Goal: Information Seeking & Learning: Check status

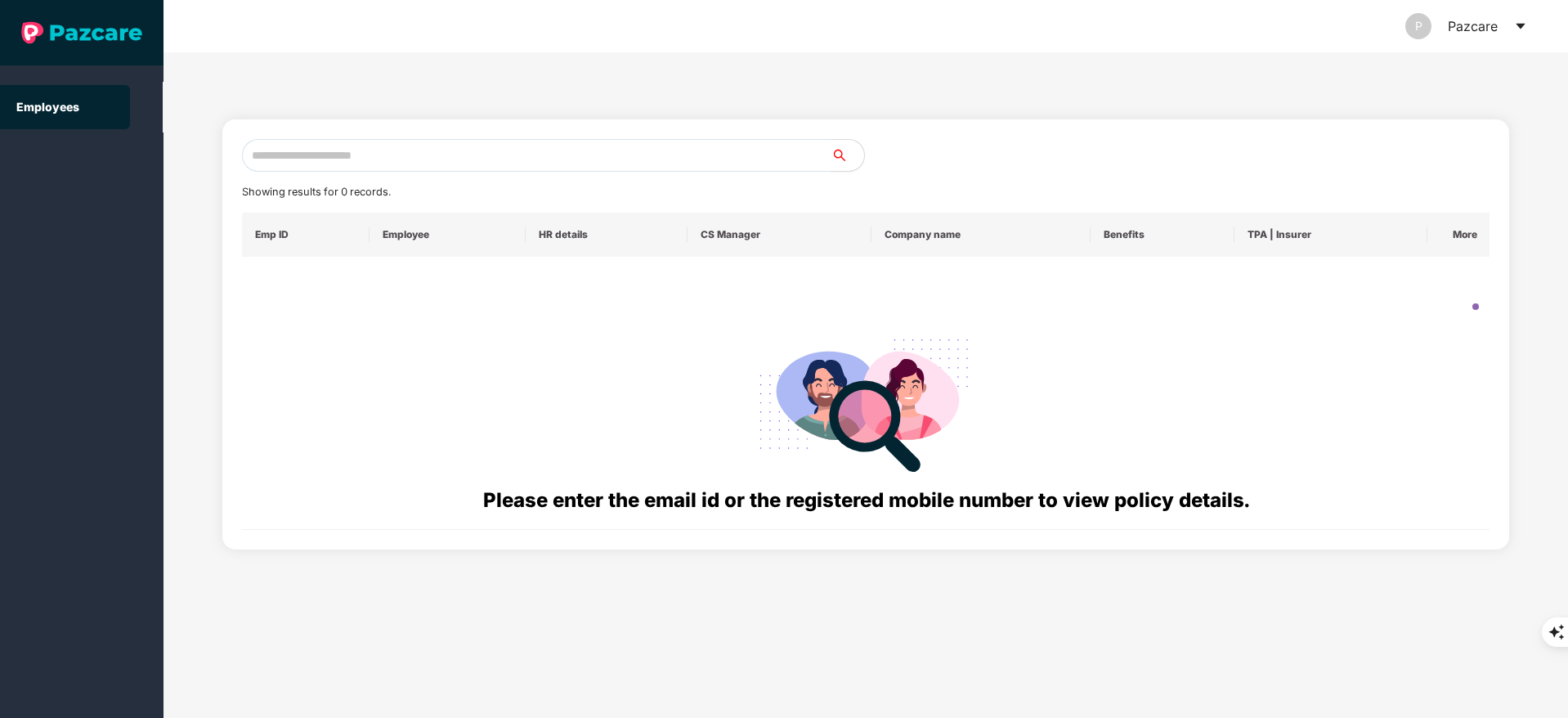
click at [339, 146] on input "text" at bounding box center [536, 154] width 589 height 32
paste input "**********"
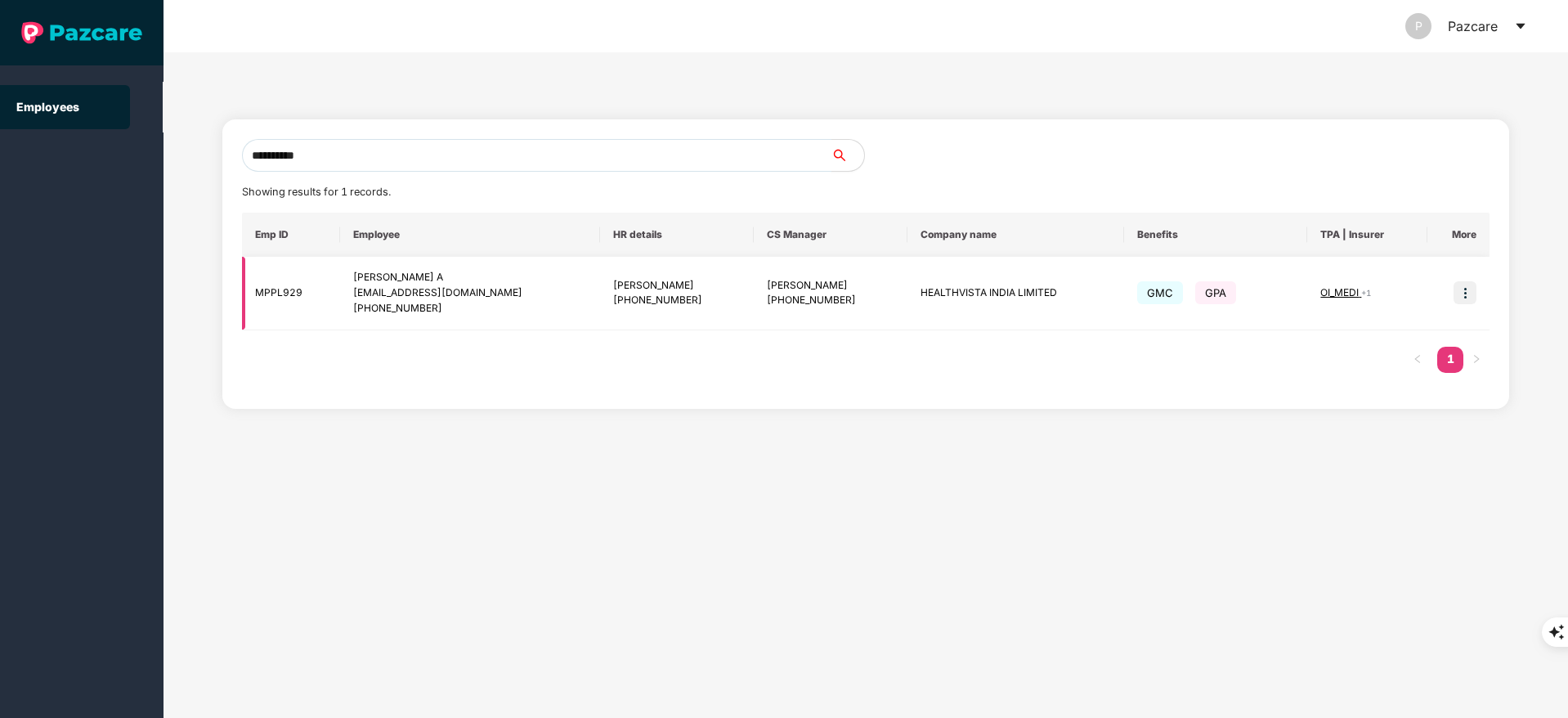
type input "**********"
click at [1471, 294] on img at bounding box center [1464, 292] width 23 height 23
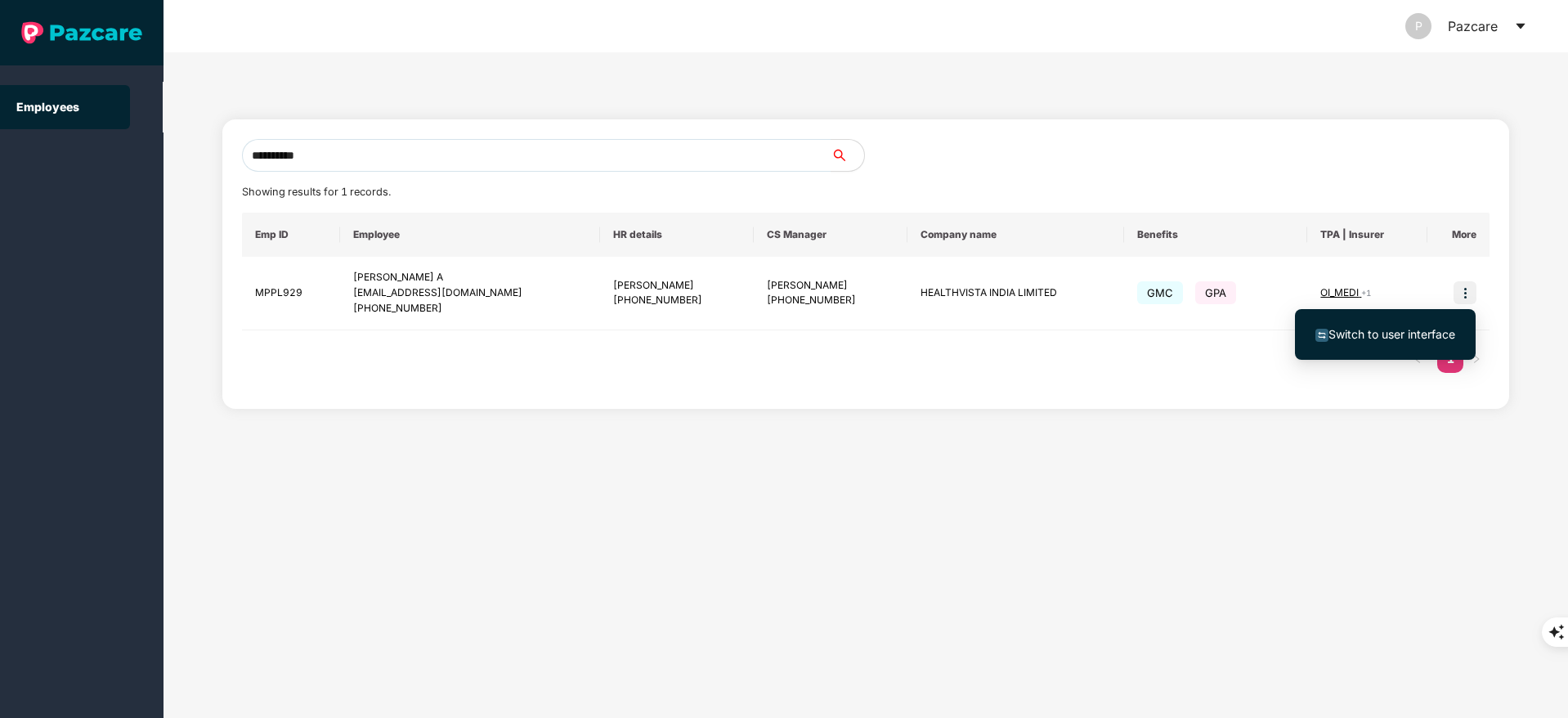
click at [1350, 331] on span "Switch to user interface" at bounding box center [1391, 334] width 127 height 14
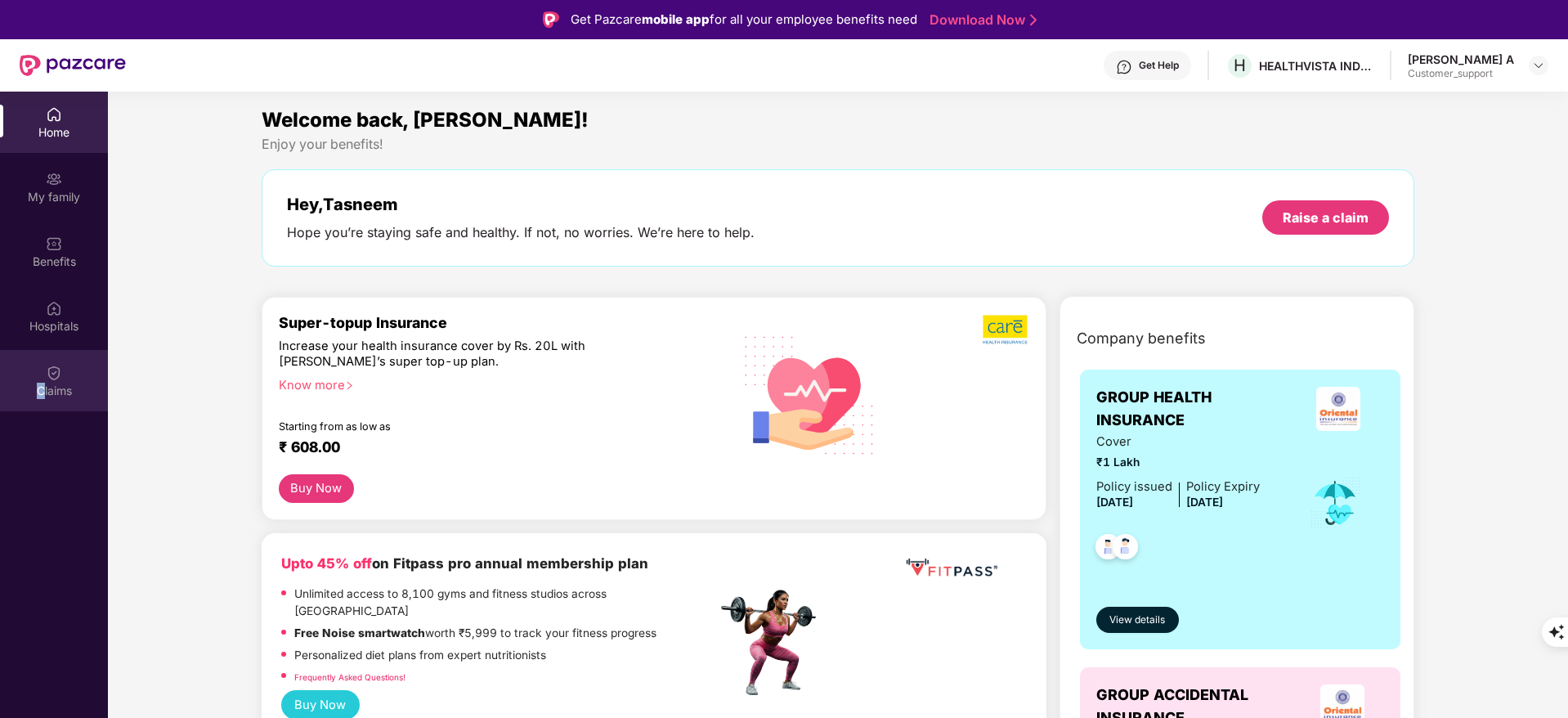
click at [41, 387] on div "Claims" at bounding box center [54, 390] width 108 height 17
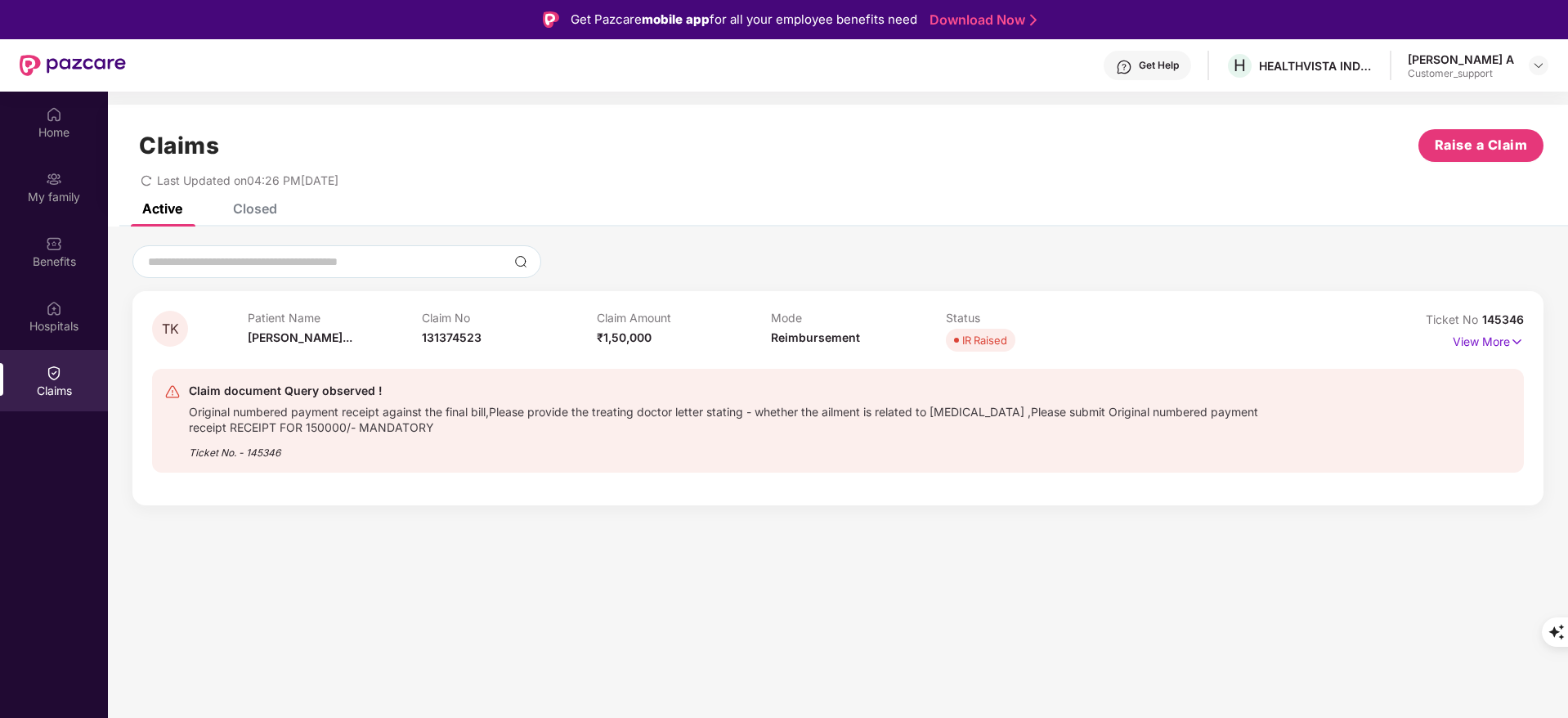
click at [1088, 433] on div "Original numbered payment receipt against the final bill,Please provide the tre…" at bounding box center [737, 417] width 1098 height 34
drag, startPoint x: 1533, startPoint y: 320, endPoint x: 1480, endPoint y: 319, distance: 53.0
click at [1480, 319] on div "TK Patient Name [PERSON_NAME]... Claim No 131374523 Claim Amount ₹1,50,000 Mode…" at bounding box center [838, 398] width 1411 height 214
copy span "145346"
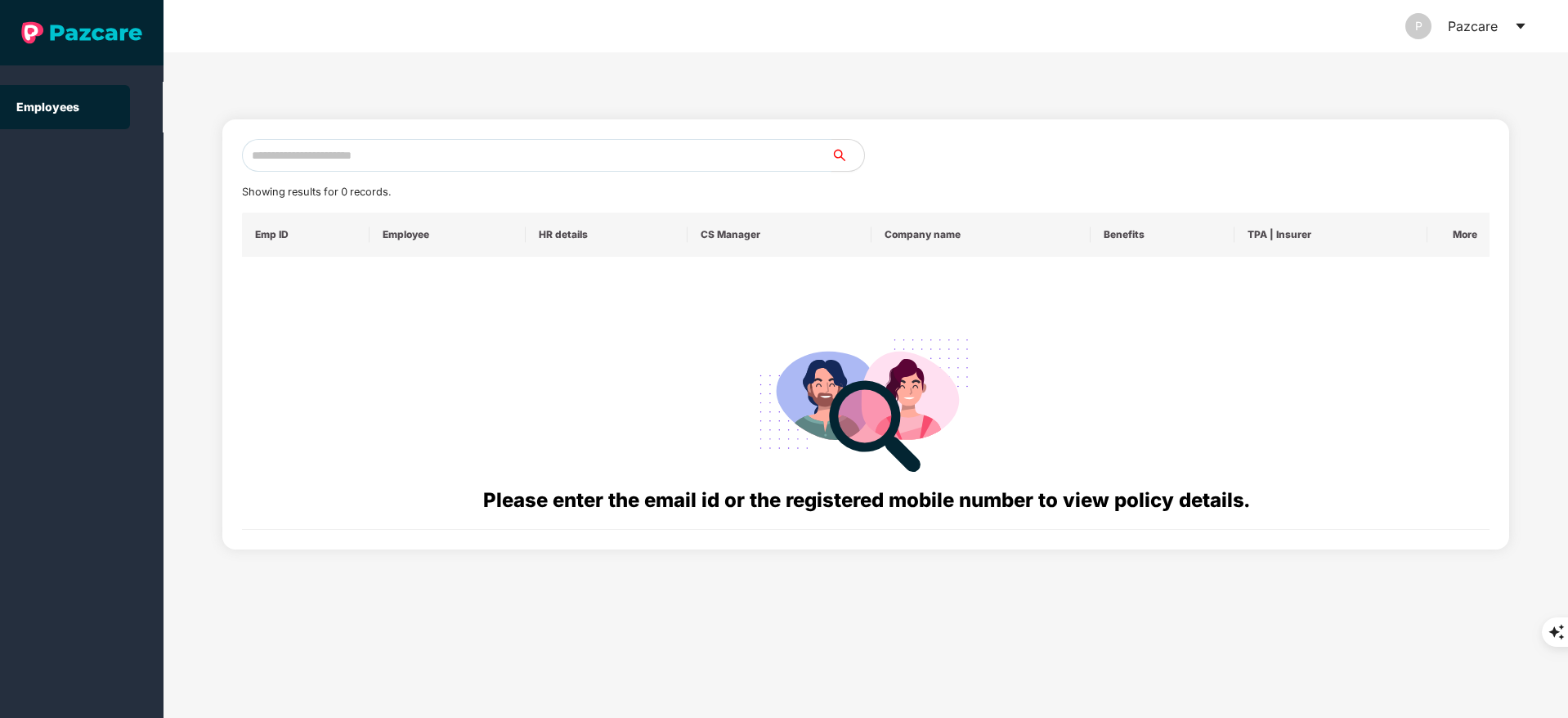
click at [284, 152] on input "text" at bounding box center [536, 154] width 589 height 32
paste input "**********"
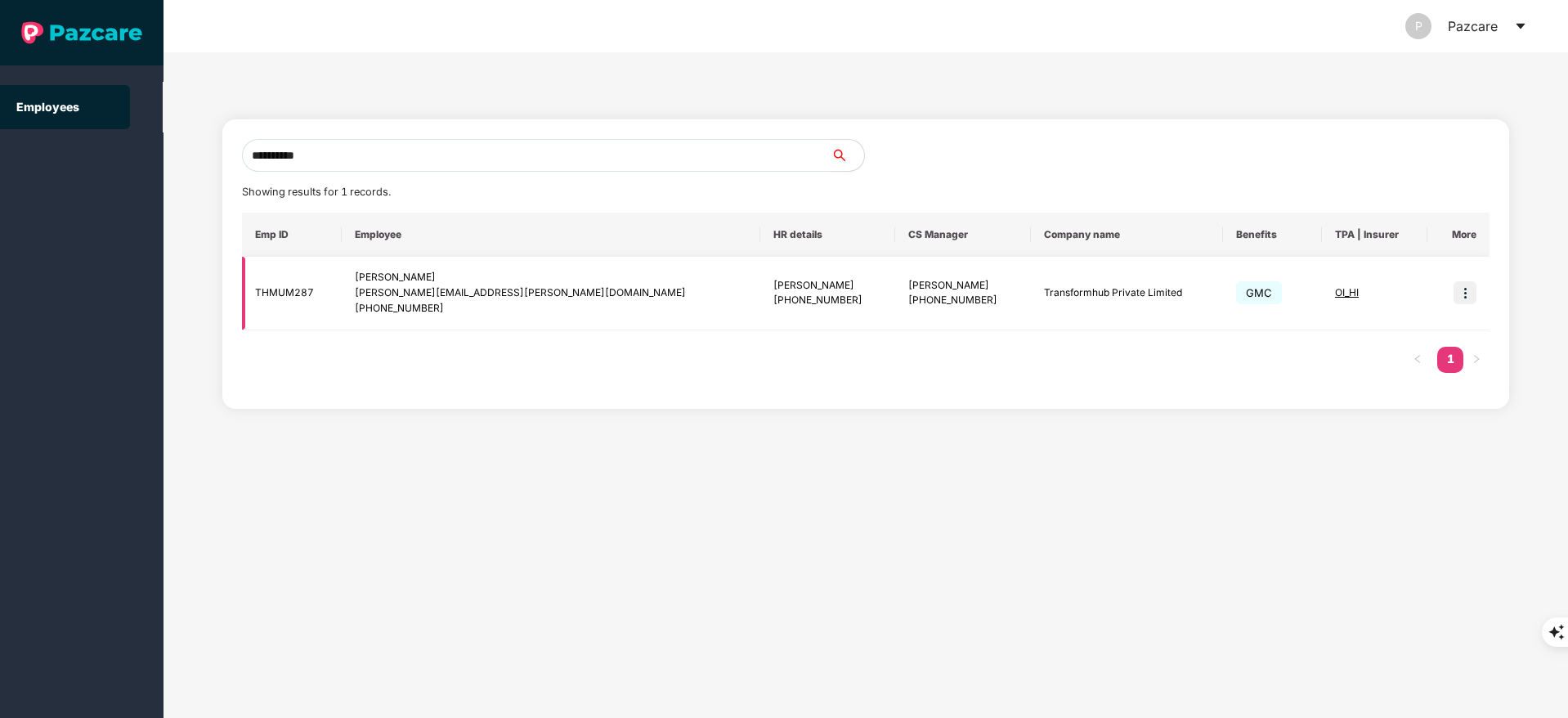
type input "**********"
click at [1461, 293] on img at bounding box center [1464, 292] width 23 height 23
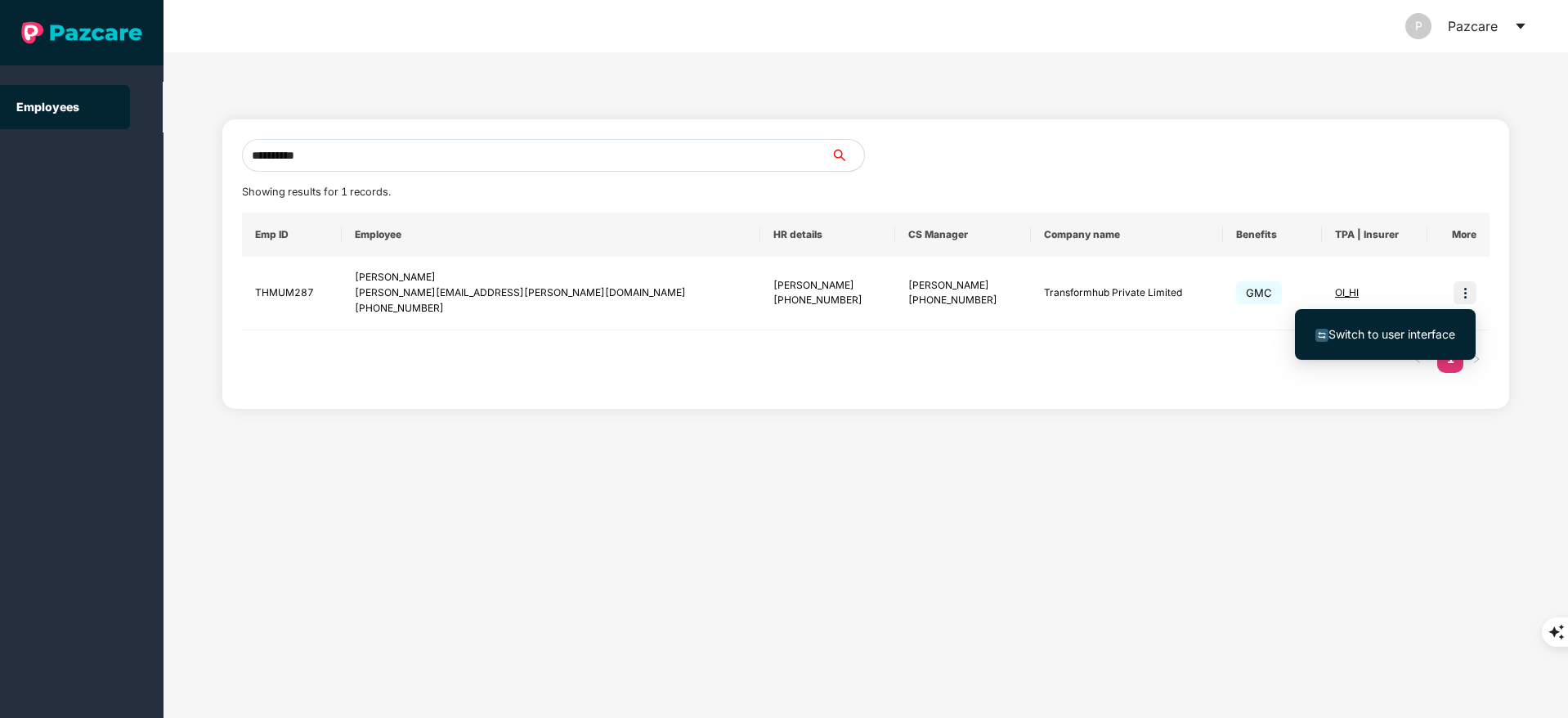
click at [1365, 320] on li "Switch to user interface" at bounding box center [1385, 334] width 181 height 34
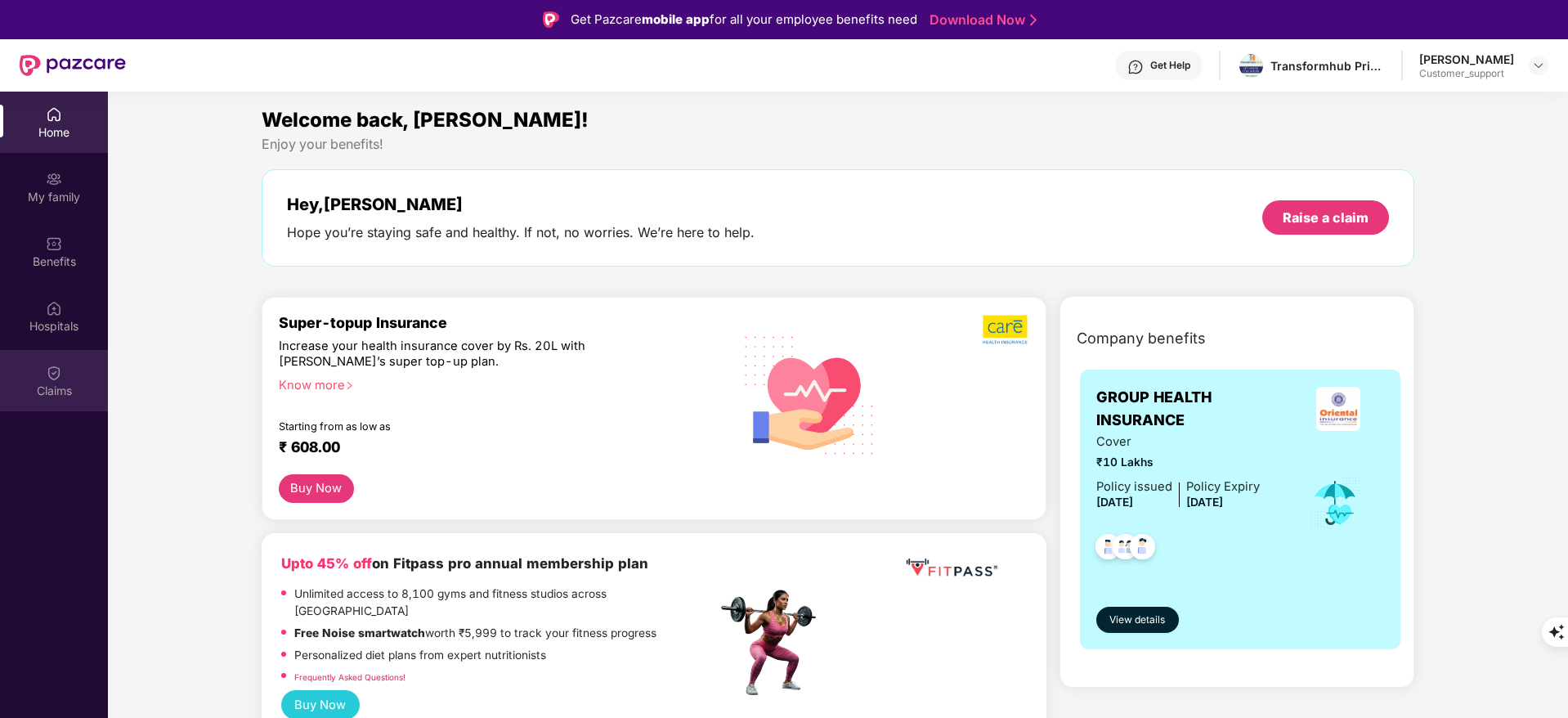
click at [27, 383] on div "Claims" at bounding box center [54, 390] width 108 height 17
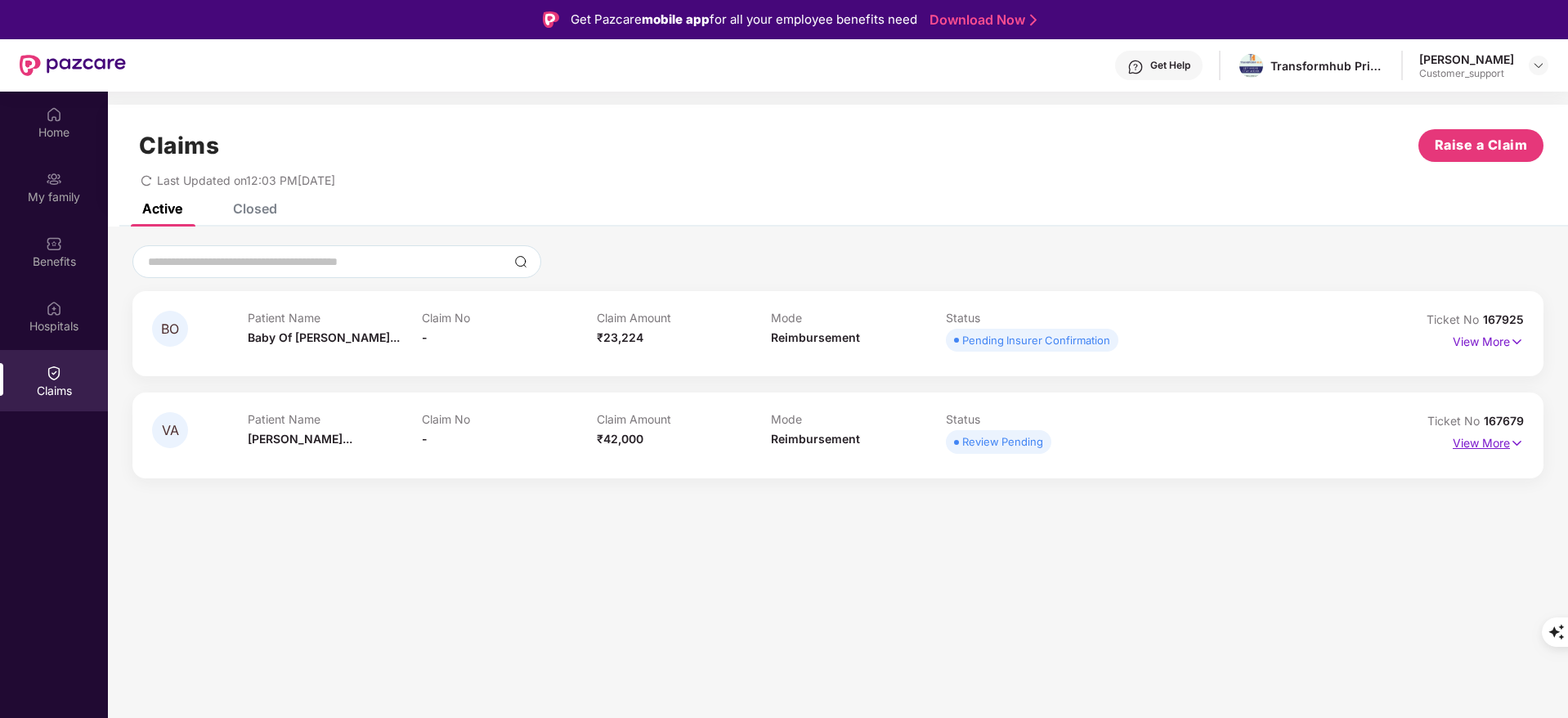
click at [1501, 443] on p "View More" at bounding box center [1487, 441] width 71 height 22
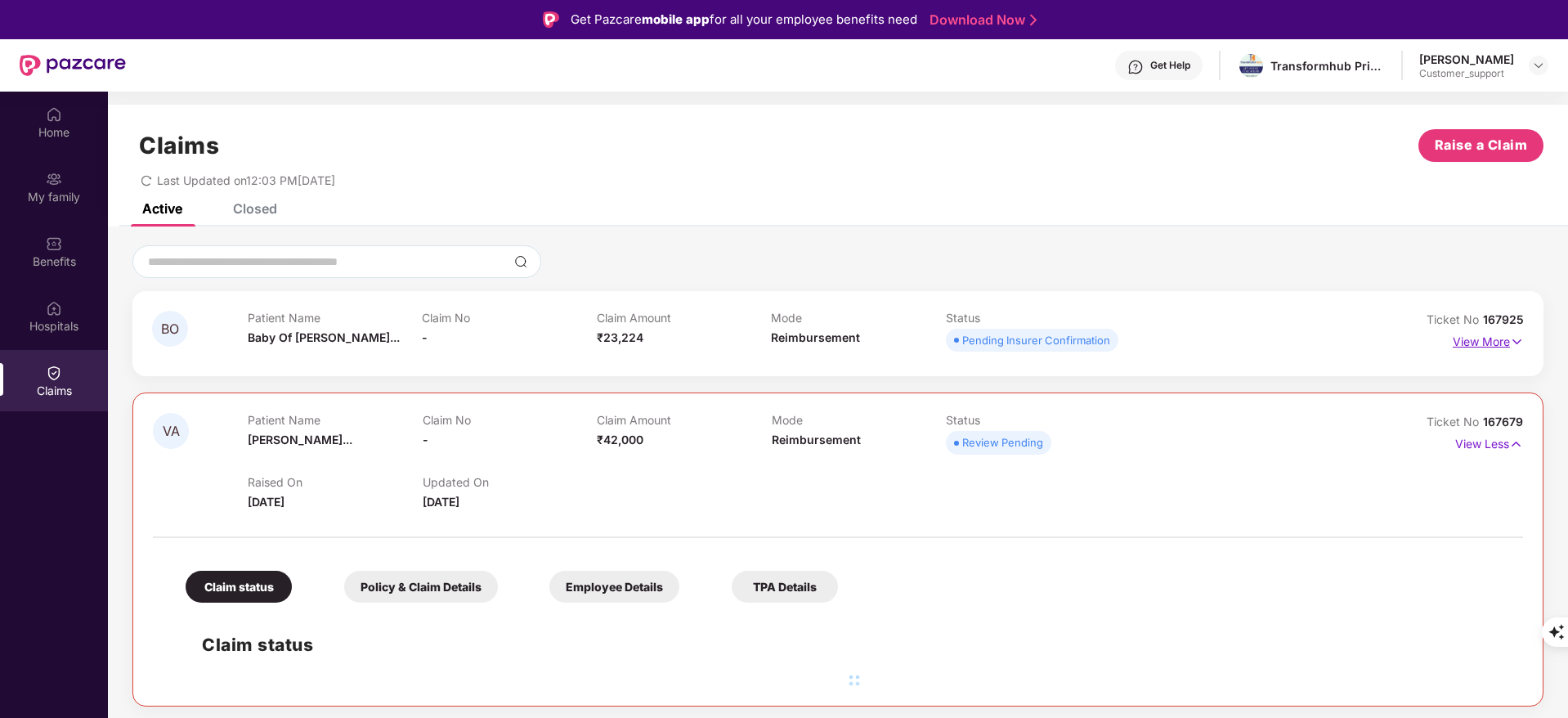
click at [1469, 337] on p "View More" at bounding box center [1487, 339] width 71 height 22
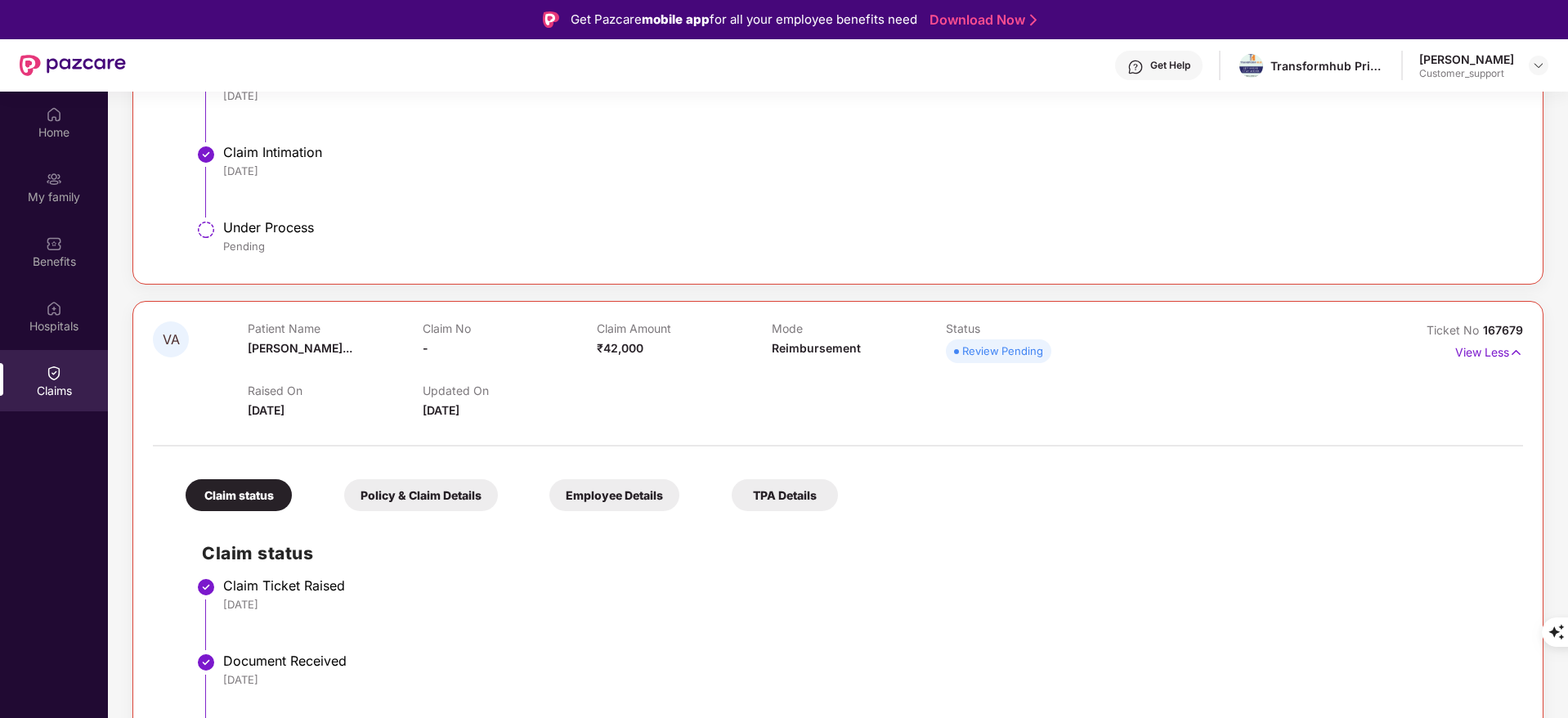
scroll to position [91, 0]
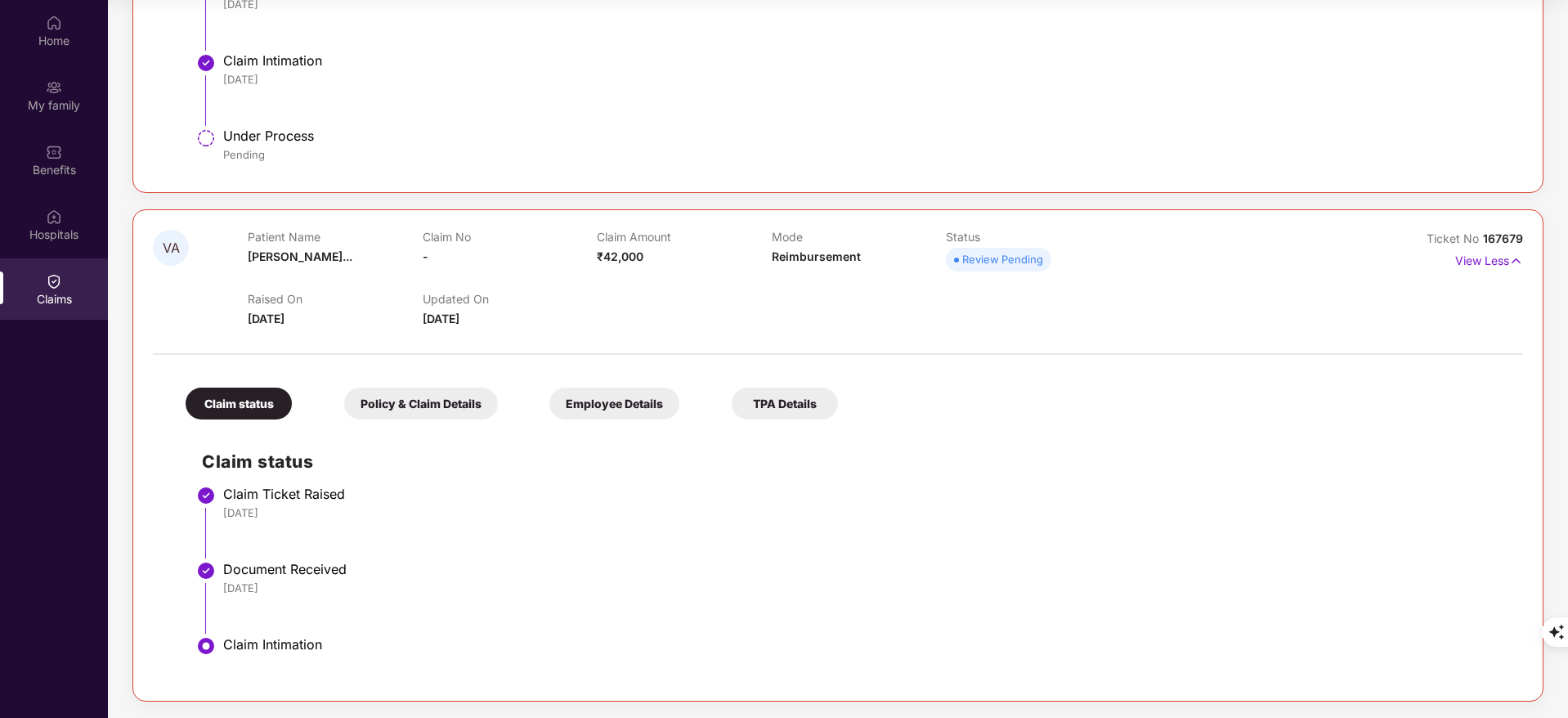
click at [962, 531] on li "Claim Ticket Raised [DATE]" at bounding box center [853, 529] width 1305 height 75
click at [142, 489] on div "VA Patient Name [PERSON_NAME]... Claim No - Claim Amount ₹42,000 Mode Reimburse…" at bounding box center [838, 455] width 1411 height 492
drag, startPoint x: 1523, startPoint y: 236, endPoint x: 1481, endPoint y: 239, distance: 42.1
click at [1481, 239] on div "VA Patient Name [PERSON_NAME]... Claim No - Claim Amount ₹42,000 Mode Reimburse…" at bounding box center [838, 455] width 1411 height 492
copy span "167679"
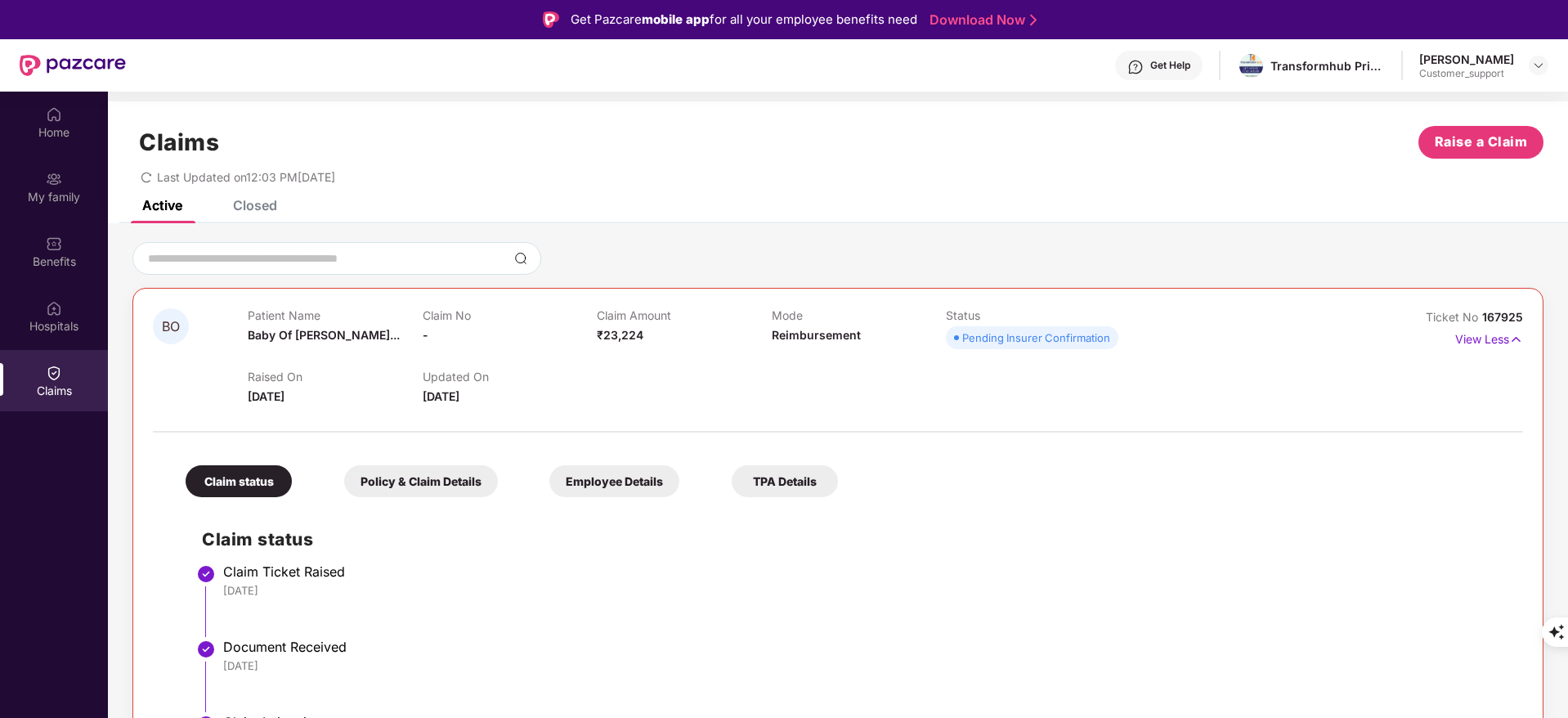
scroll to position [0, 0]
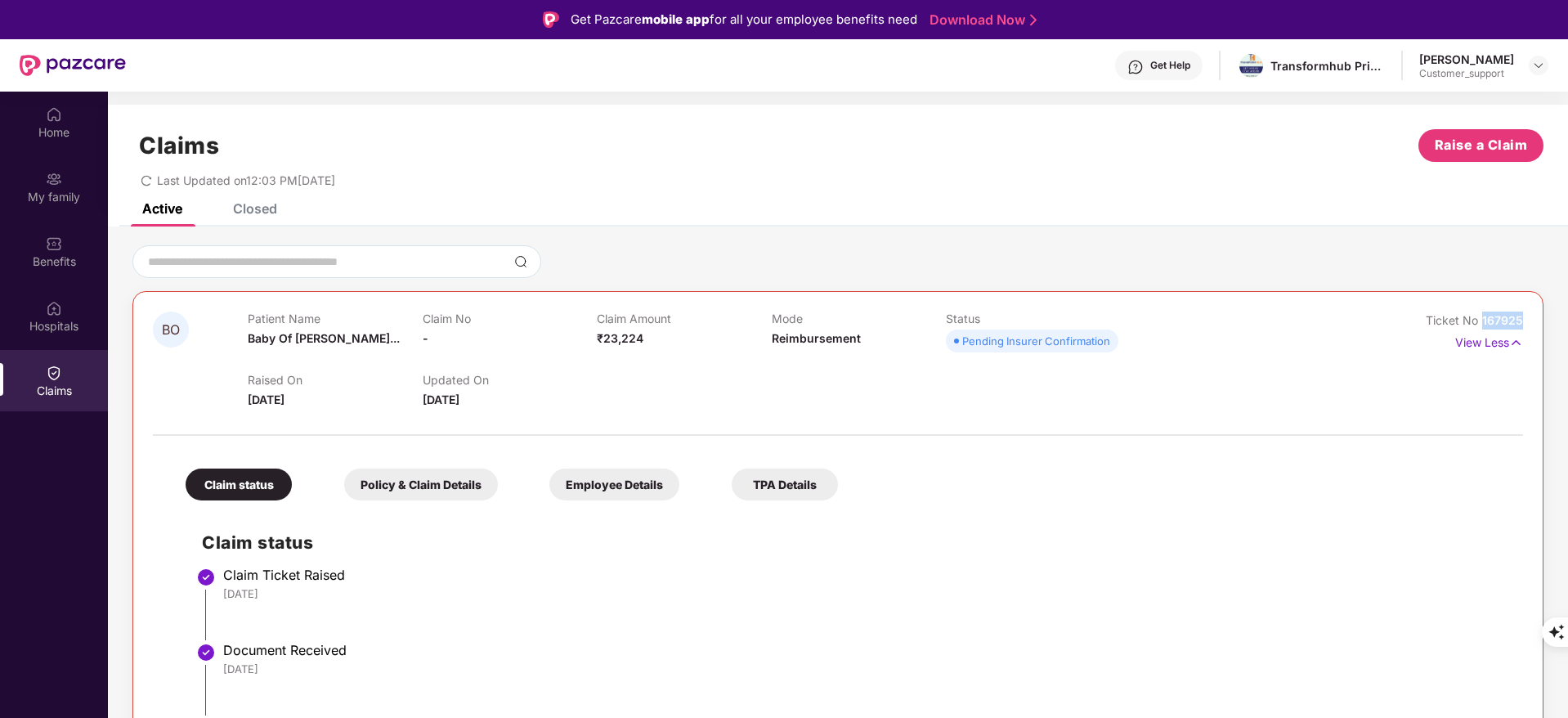
drag, startPoint x: 1527, startPoint y: 318, endPoint x: 1481, endPoint y: 318, distance: 46.0
click at [1481, 318] on div "BO Patient Name Baby Of [PERSON_NAME]... Claim No - Claim Amount ₹23,224 Mode R…" at bounding box center [838, 574] width 1411 height 567
copy span "167925"
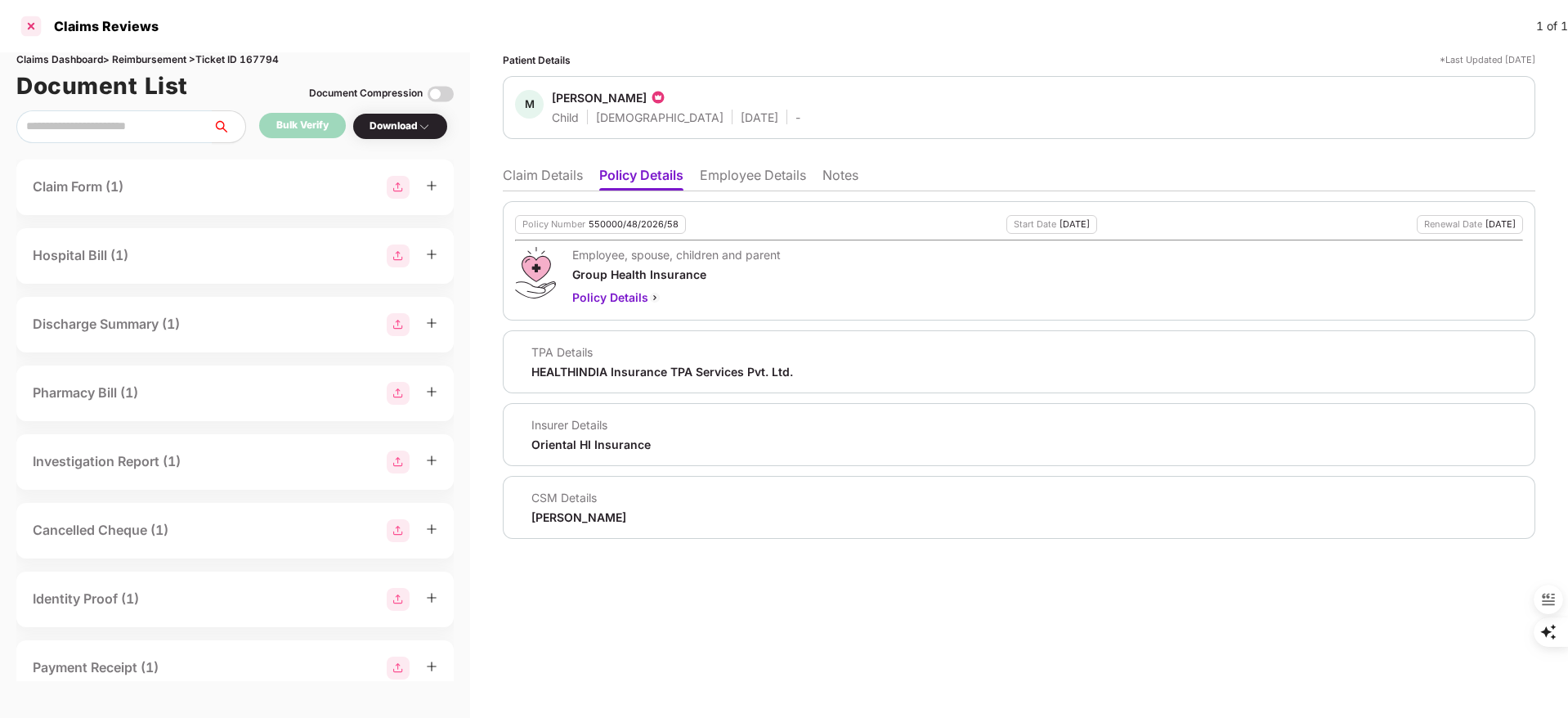
click at [30, 23] on div at bounding box center [30, 26] width 27 height 27
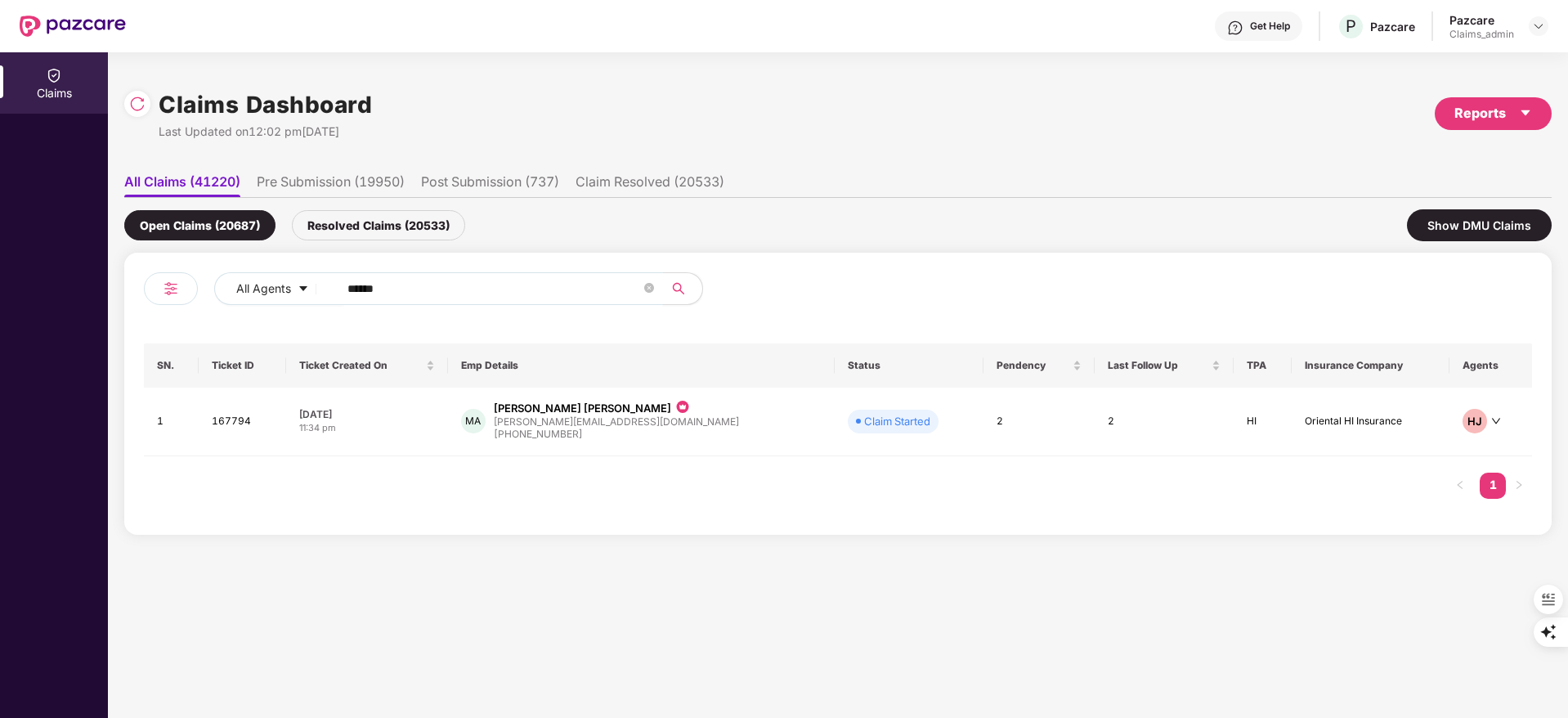
drag, startPoint x: 435, startPoint y: 282, endPoint x: 38, endPoint y: 288, distance: 397.0
click at [38, 288] on div "Claims Claims Dashboard Last Updated on 12:02 pm, 25 Aug 2025 Reports All Claim…" at bounding box center [784, 385] width 1568 height 666
paste input "text"
type input "******"
click at [552, 428] on div "mayur.adaki@transformh..." at bounding box center [612, 423] width 230 height 11
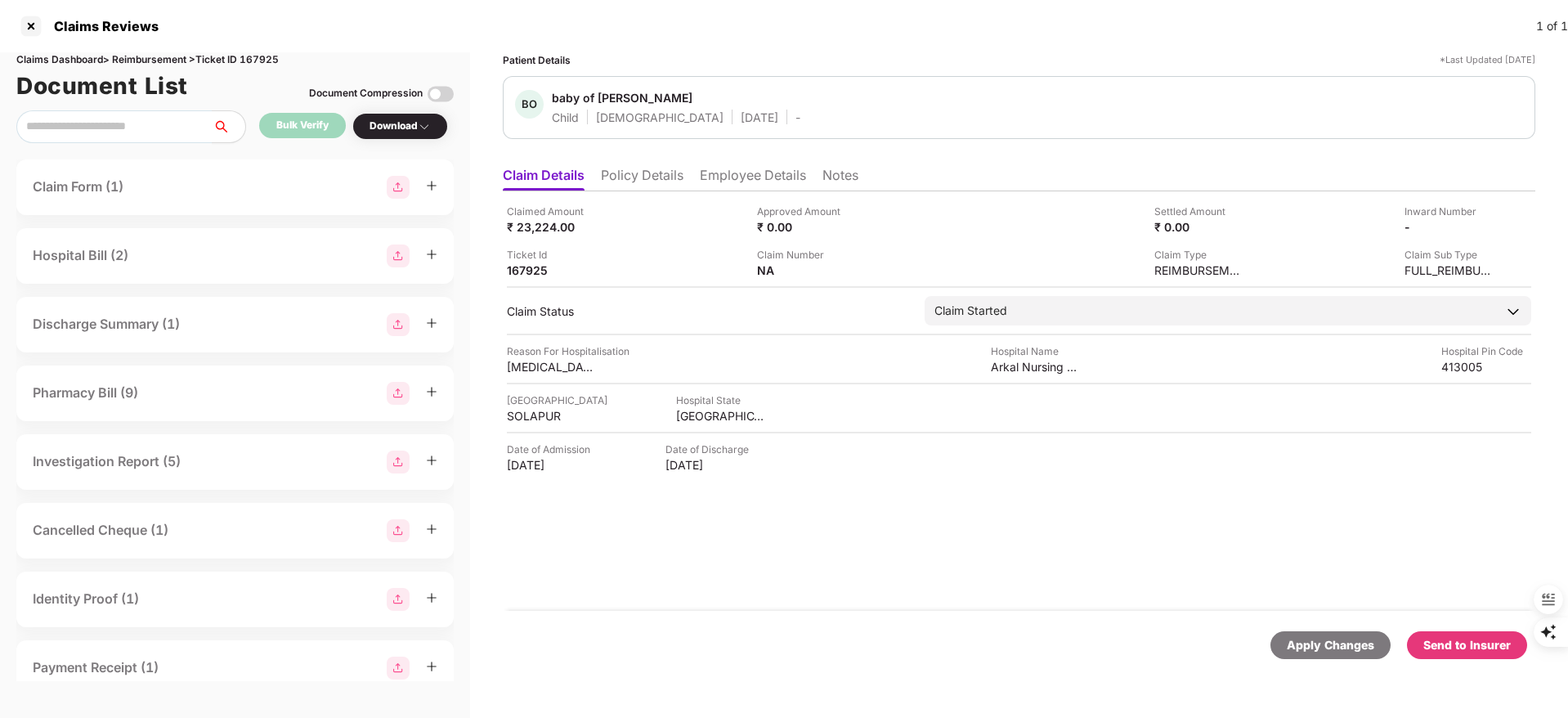
click at [641, 178] on li "Policy Details" at bounding box center [642, 179] width 83 height 24
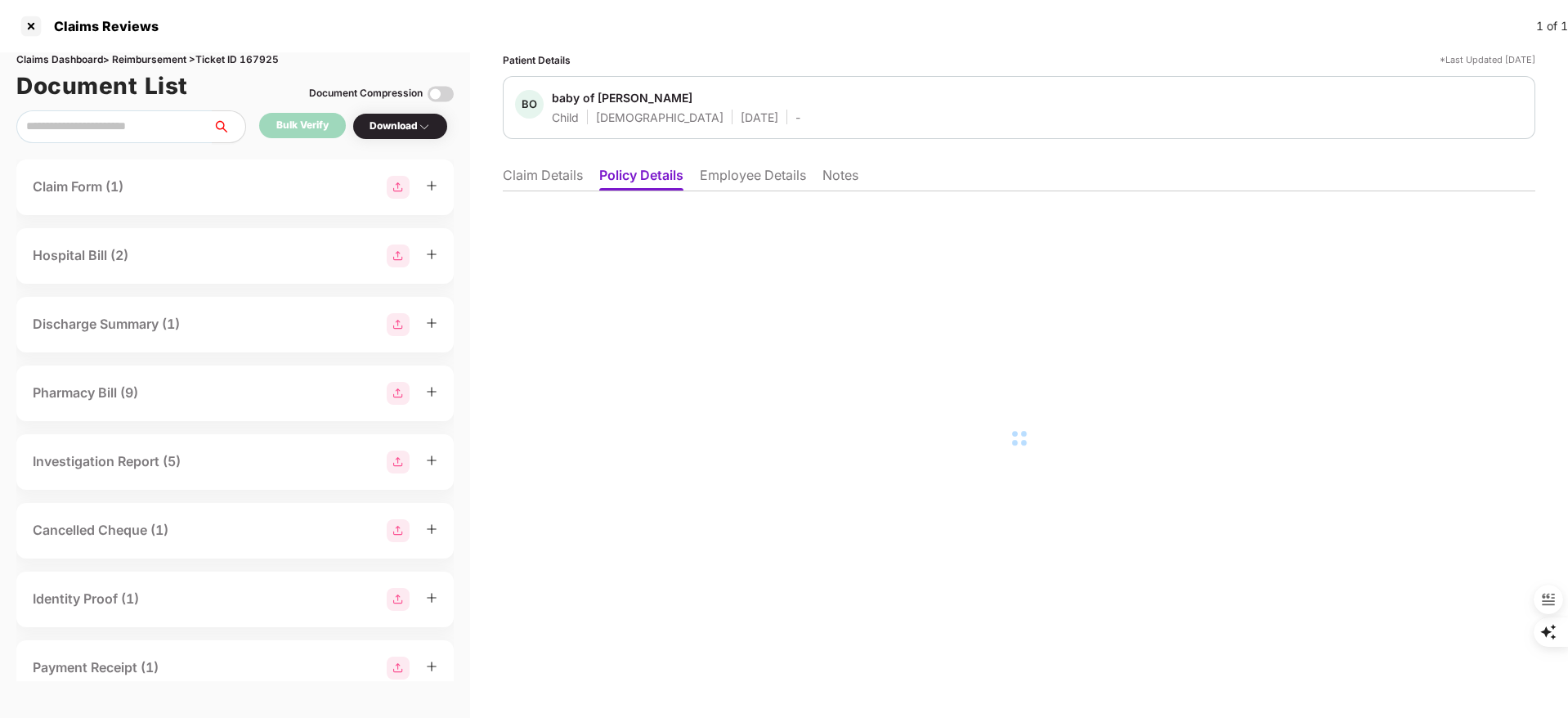
click at [749, 172] on li "Employee Details" at bounding box center [753, 179] width 106 height 24
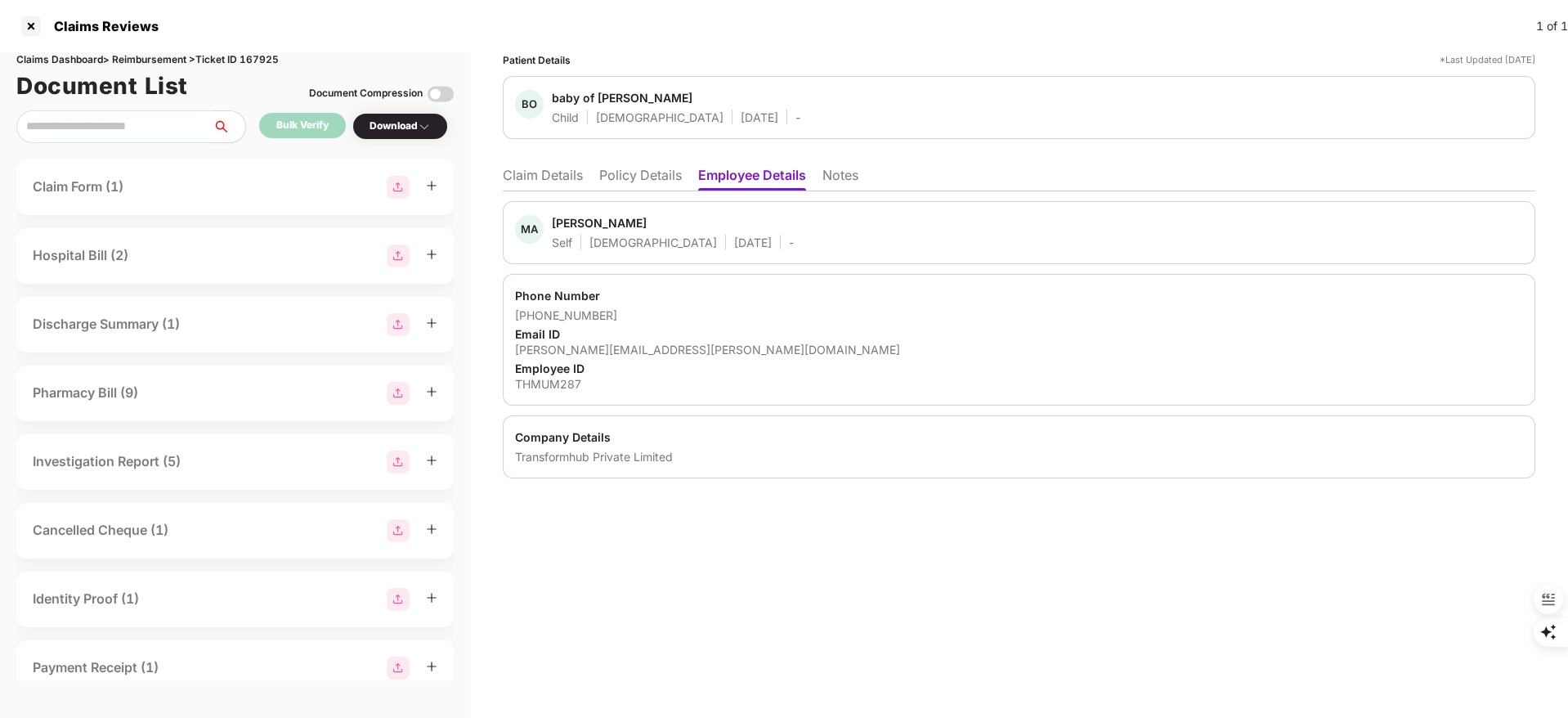
click at [537, 176] on li "Claim Details" at bounding box center [542, 179] width 80 height 24
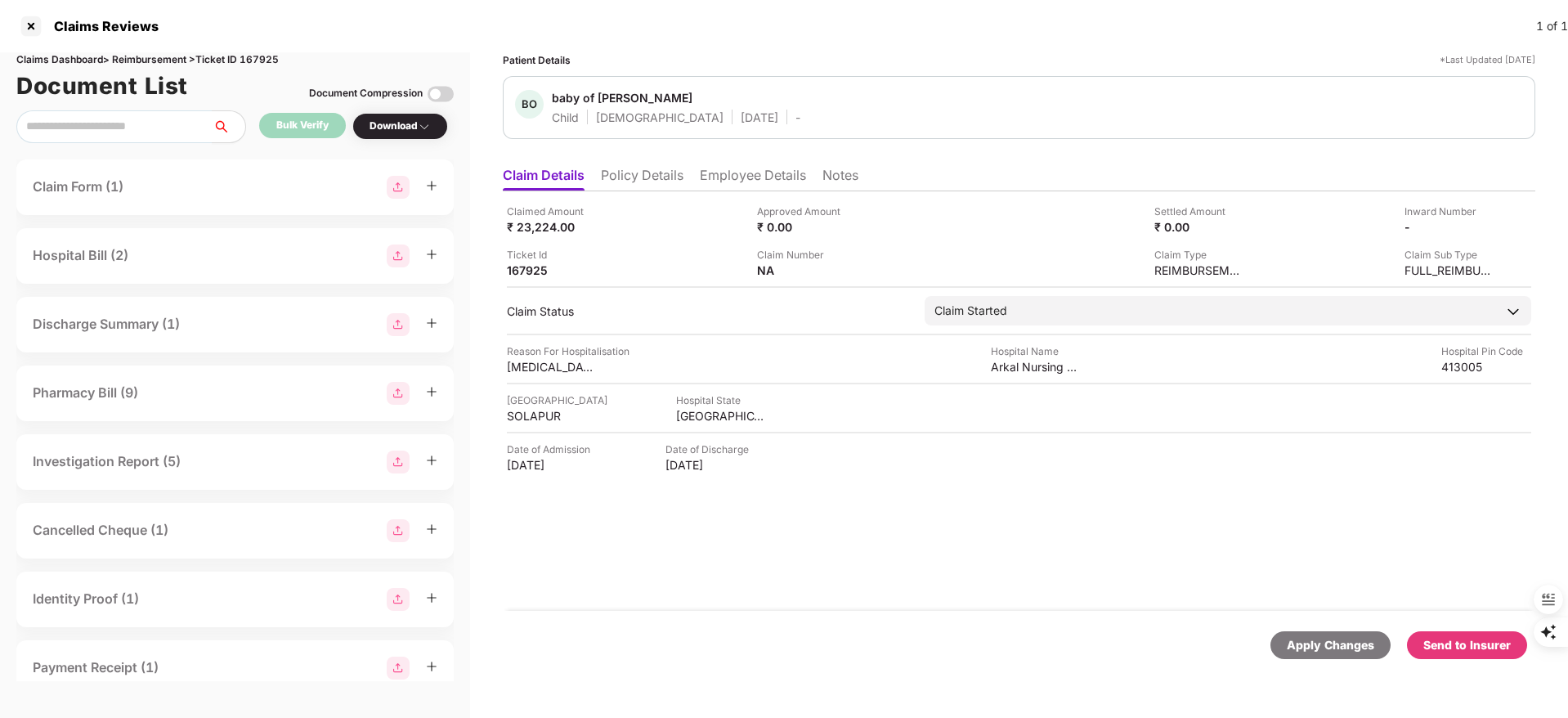
click at [667, 174] on li "Policy Details" at bounding box center [642, 179] width 83 height 24
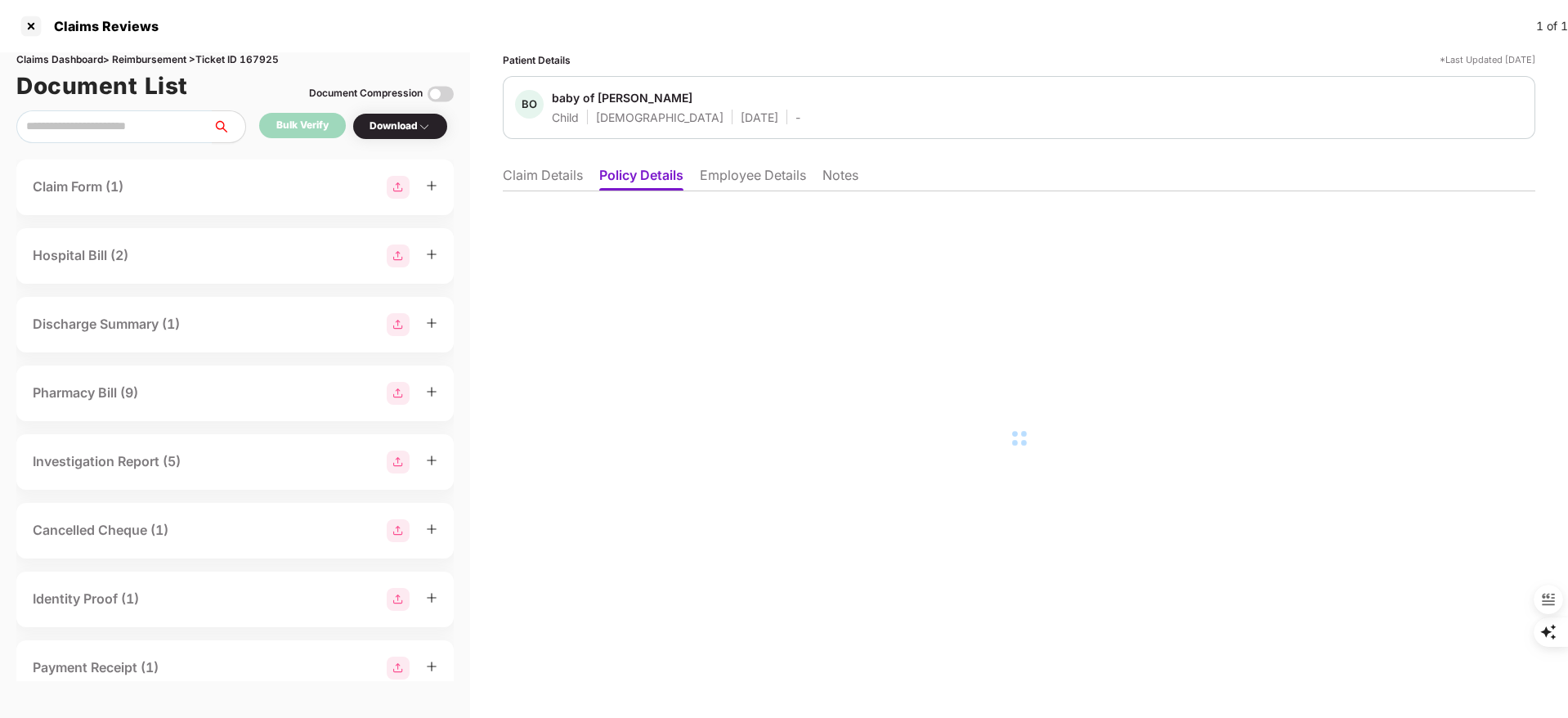
click at [757, 181] on li "Employee Details" at bounding box center [753, 179] width 106 height 24
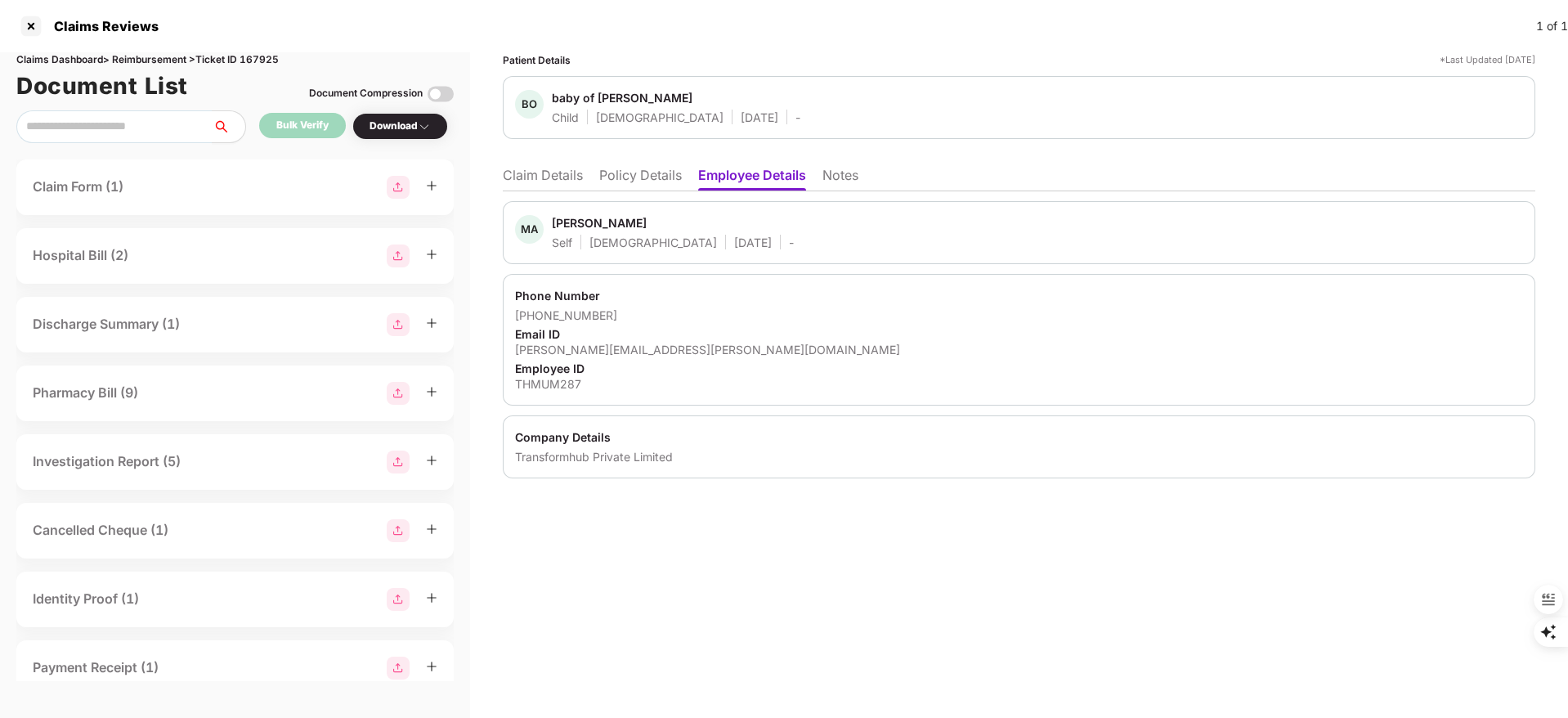
click at [498, 170] on div "Patient Details *Last Updated 24 Aug 2025 BO baby of vanshita Adaki Child Male …" at bounding box center [1018, 385] width 1098 height 666
click at [536, 171] on li "Claim Details" at bounding box center [542, 179] width 80 height 24
